Goal: Find contact information: Find contact information

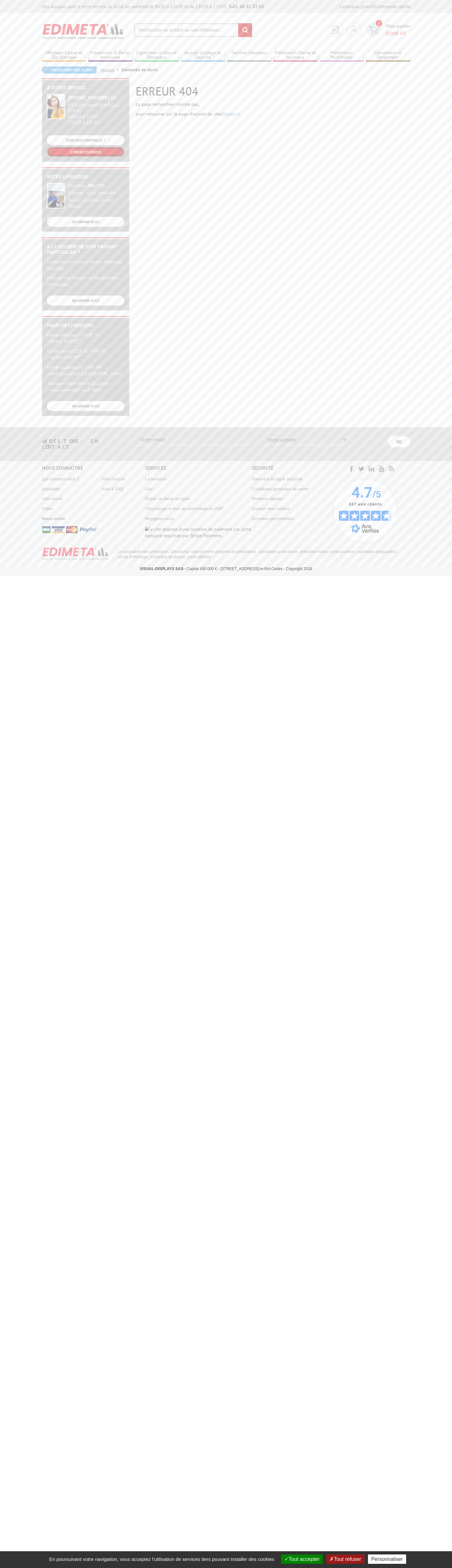
click at [85, 147] on link "CONTACTEZ-NOUS" at bounding box center [85, 152] width 77 height 10
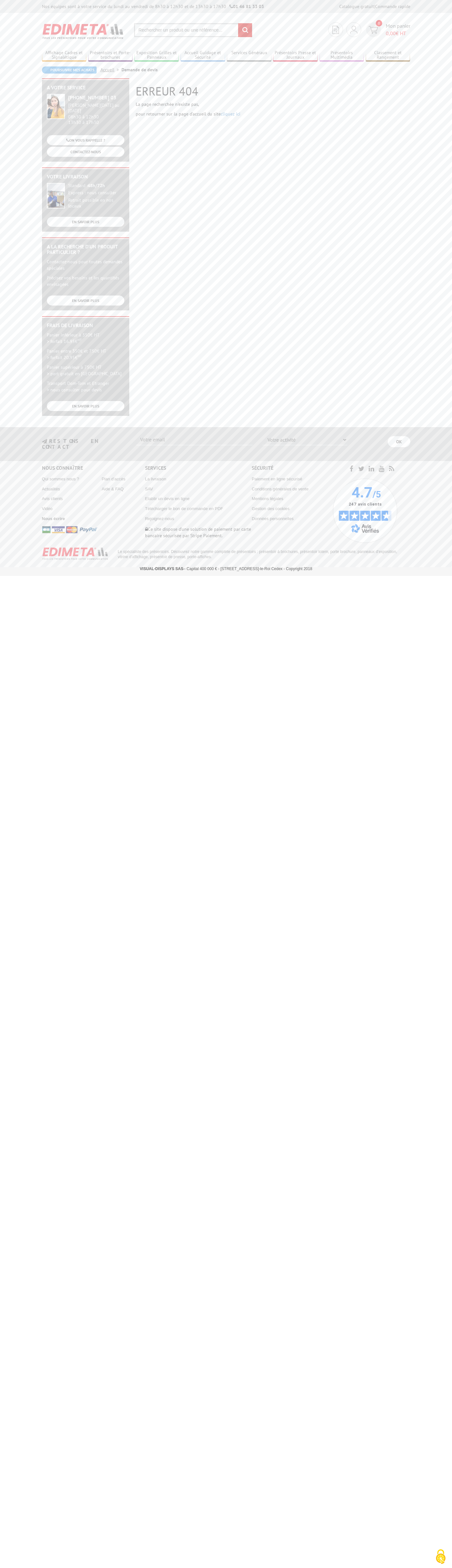
click at [224, 19] on section "Je me connecte Nouveau client ? Inscrivez-vous 0 Mon panier 0,00 € HT recherche…" at bounding box center [226, 28] width 368 height 30
click at [429, 255] on body "Nos équipes sont à votre service du lundi au vendredi de 8h30 à 12h30 et de 13h…" at bounding box center [226, 288] width 452 height 576
click at [167, 576] on html "Nos équipes sont à votre service du [DATE] au [DATE] de 8h30 à 12h30 et de 13h3…" at bounding box center [226, 288] width 452 height 576
click at [22, 576] on html "Nos équipes sont à votre service du lundi au vendredi de 8h30 à 12h30 et de 13h…" at bounding box center [226, 288] width 452 height 576
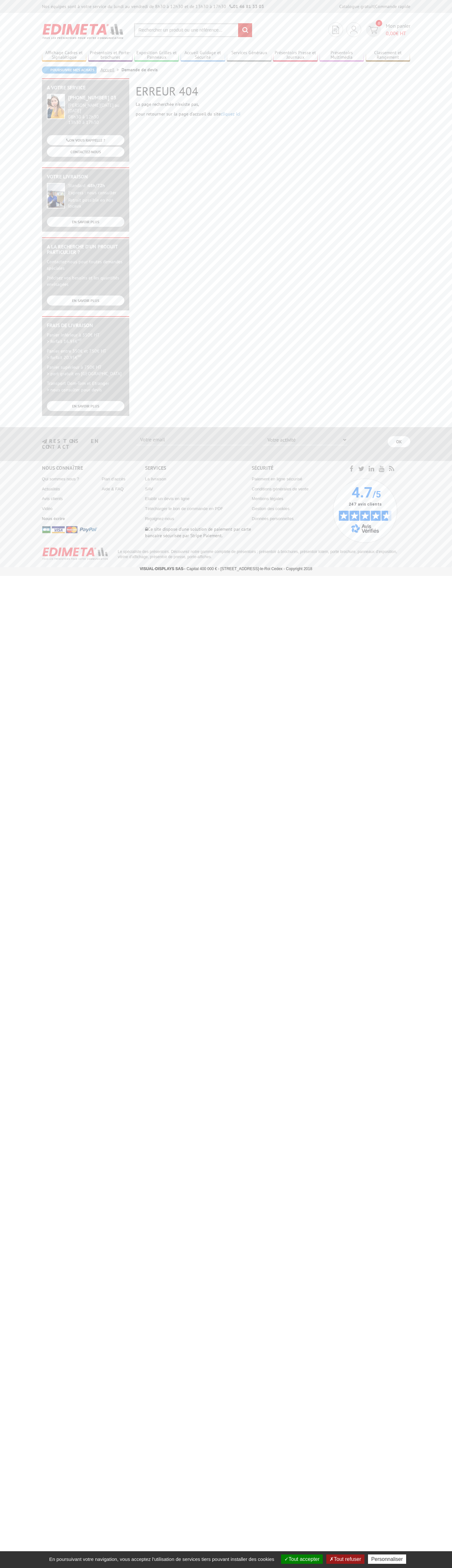
click at [344, 1559] on button "Tout refuser" at bounding box center [345, 1559] width 38 height 9
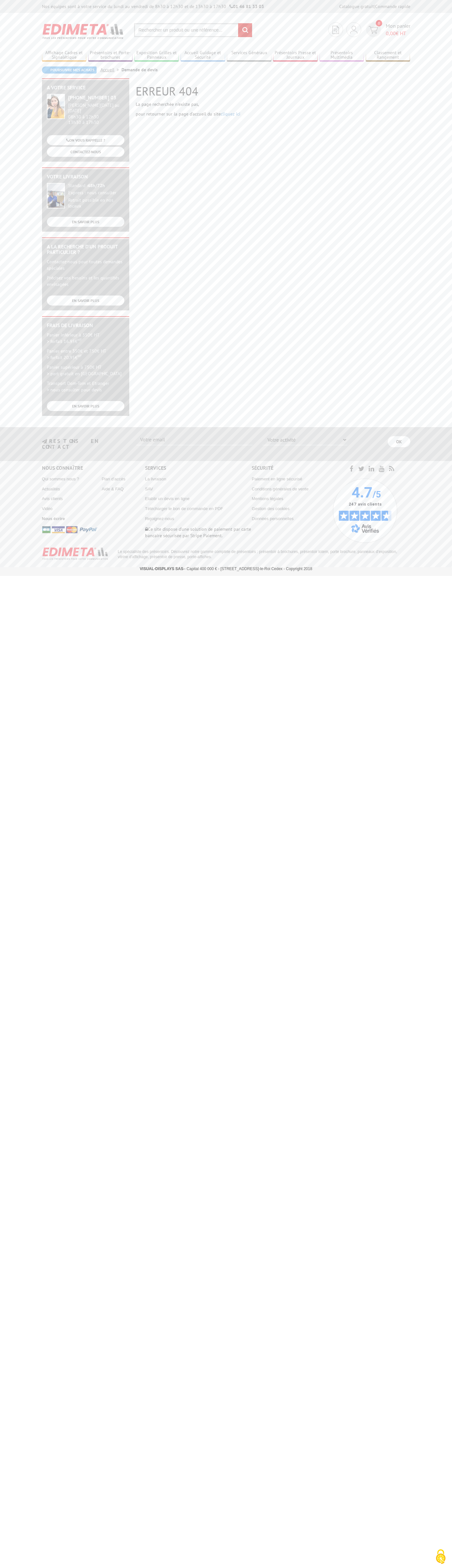
click at [300, 30] on section "Je me connecte Nouveau client ? Inscrivez-vous 0 Mon panier 0,00 € HT recherche…" at bounding box center [226, 28] width 368 height 30
click at [443, 15] on body "Nos équipes sont à votre service du lundi au vendredi de 8h30 à 12h30 et de 13h…" at bounding box center [226, 288] width 452 height 576
click at [42, 576] on html "Nos équipes sont à votre service du lundi au vendredi de 8h30 à 12h30 et de 13h…" at bounding box center [226, 288] width 452 height 576
click at [12, 576] on html "Nos équipes sont à votre service du lundi au vendredi de 8h30 à 12h30 et de 13h…" at bounding box center [226, 288] width 452 height 576
